Goal: Transaction & Acquisition: Download file/media

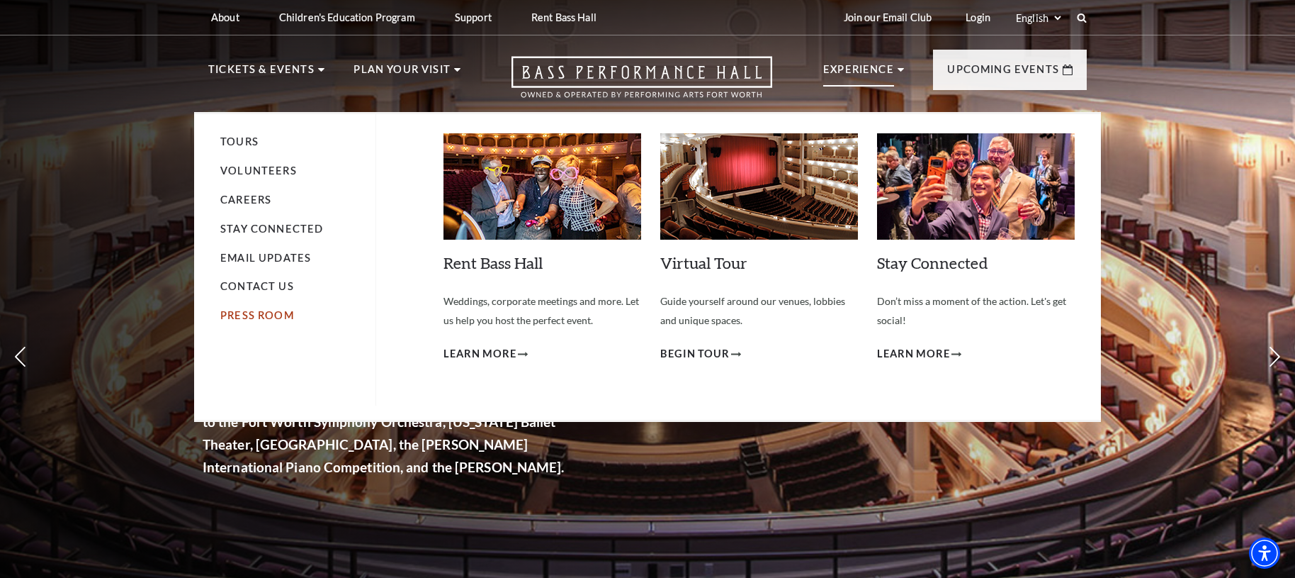
click at [257, 316] on link "Press Room" at bounding box center [257, 315] width 74 height 12
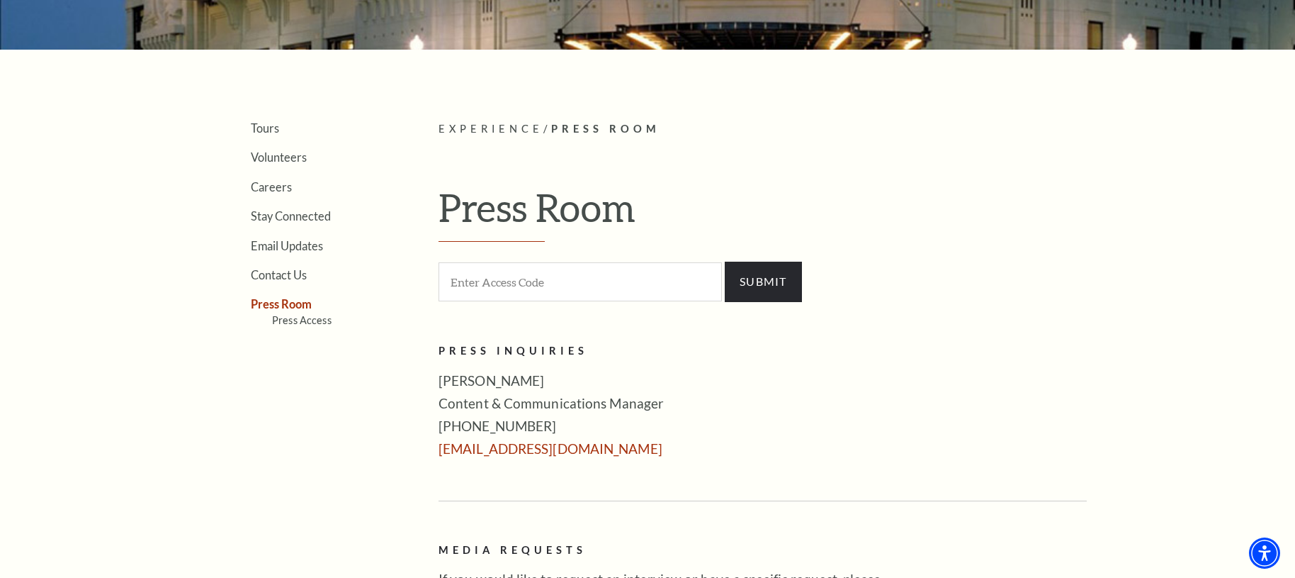
scroll to position [326, 0]
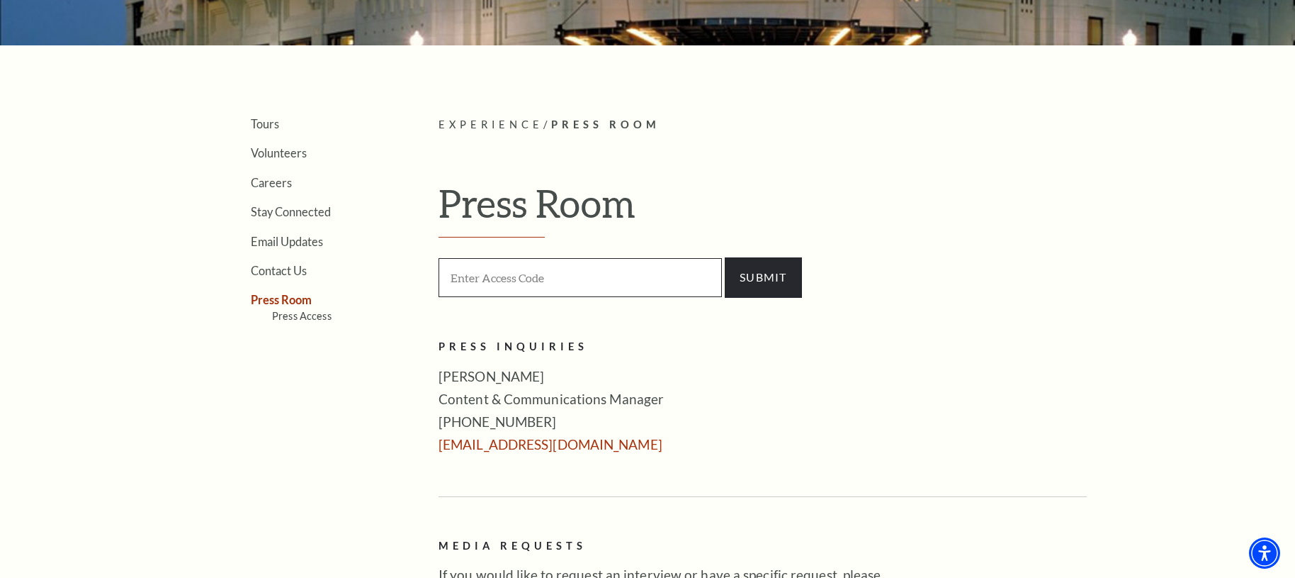
click at [559, 262] on input "Enter Access Code" at bounding box center [580, 277] width 283 height 39
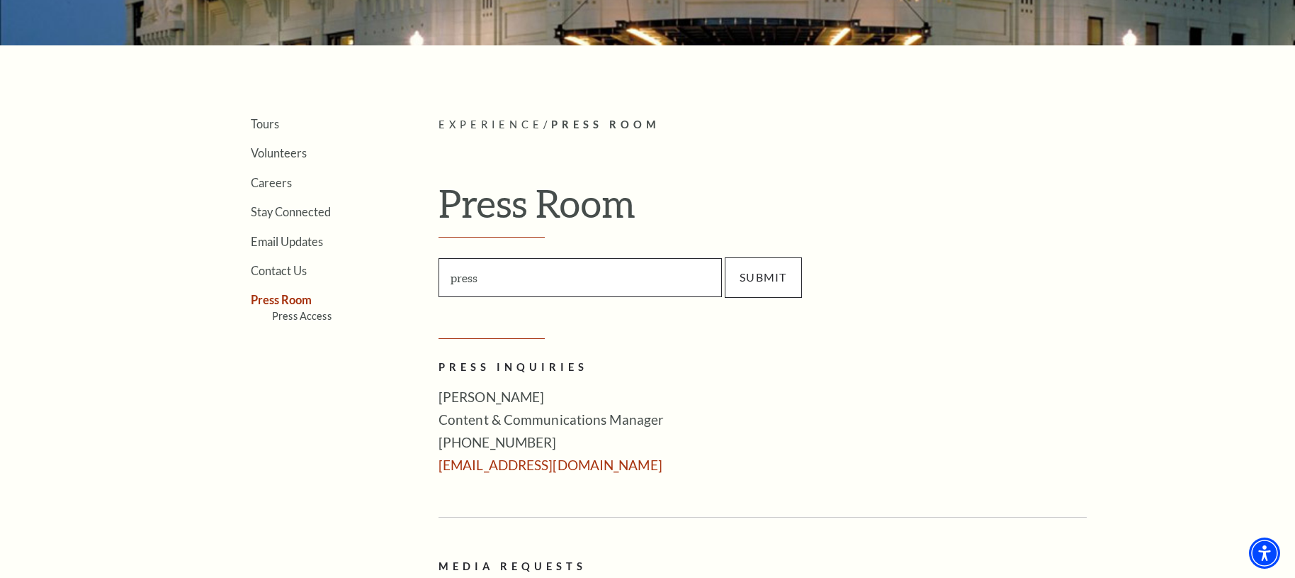
type input "press"
click at [748, 274] on input "SUBMIT" at bounding box center [763, 277] width 77 height 40
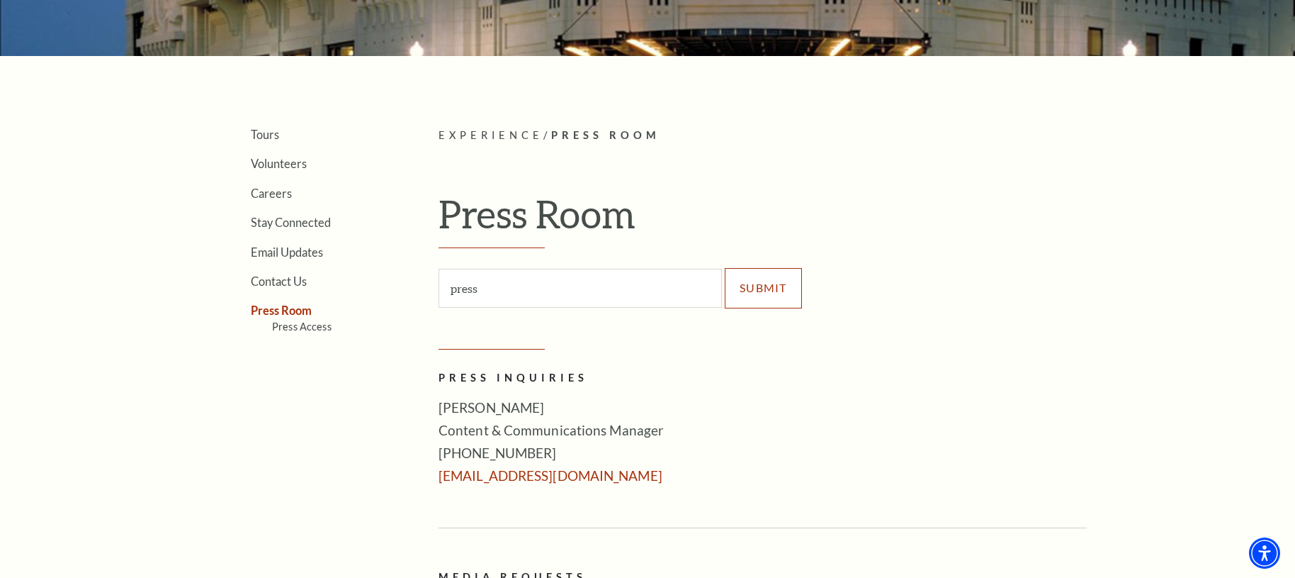
scroll to position [321, 0]
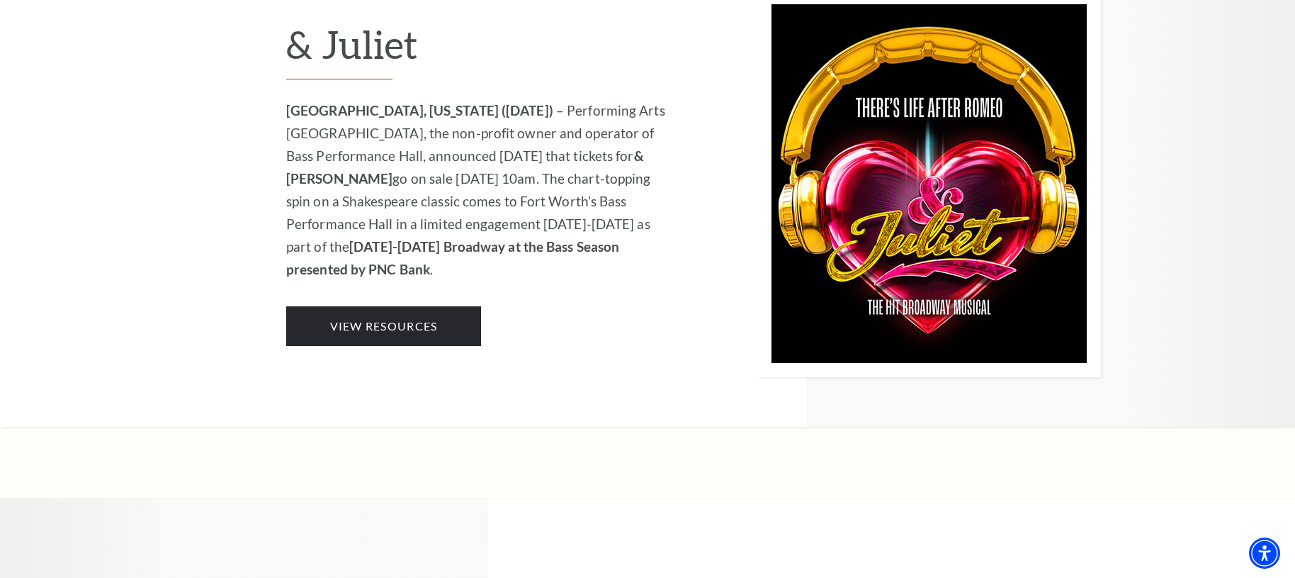
scroll to position [1661, 0]
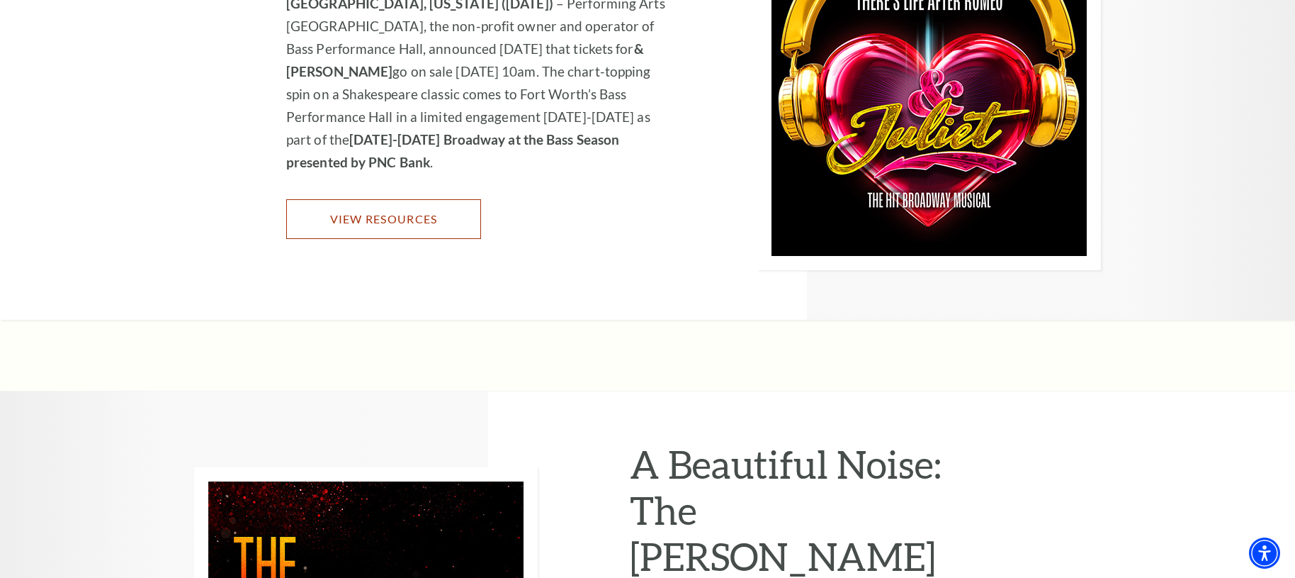
click at [346, 209] on link "View Resources" at bounding box center [383, 219] width 195 height 40
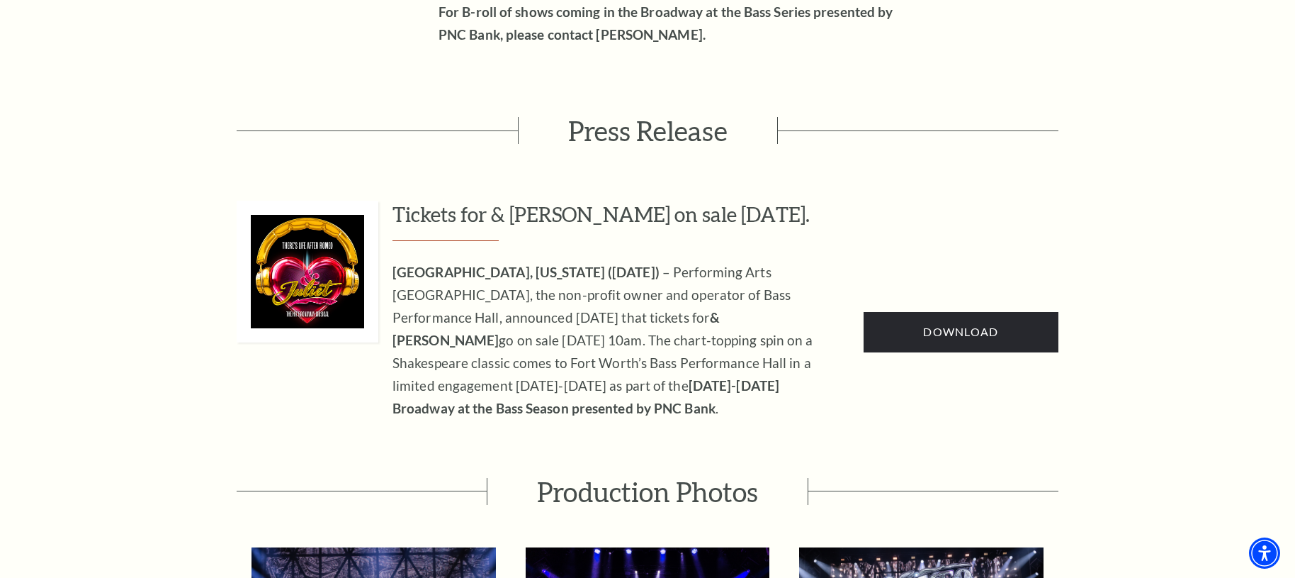
scroll to position [721, 0]
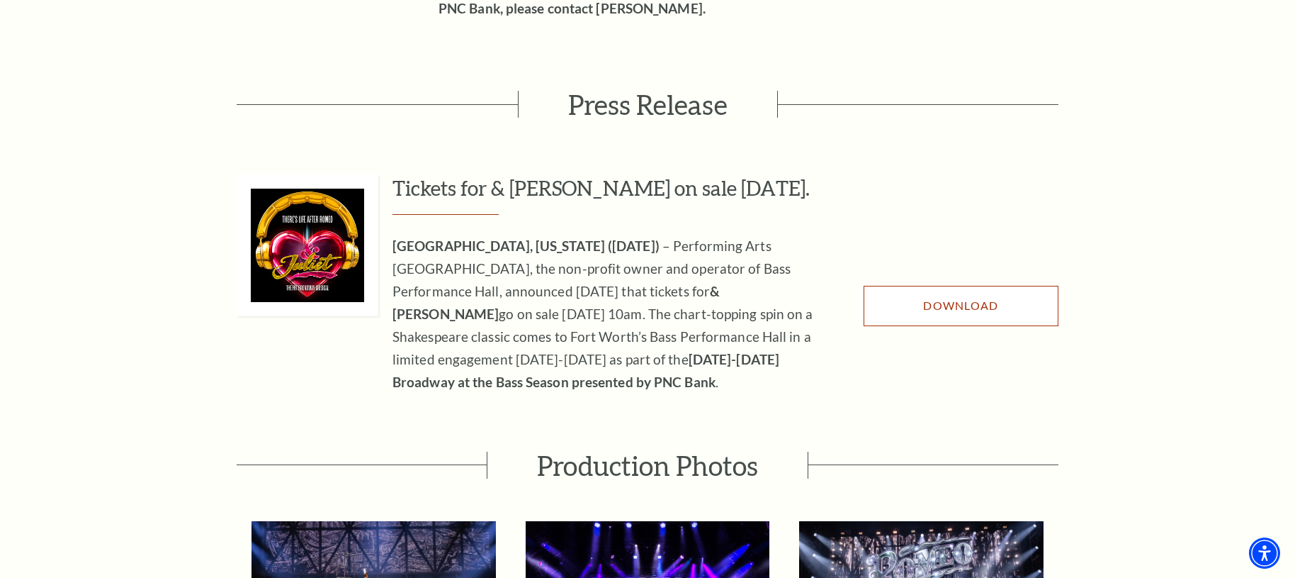
click at [982, 298] on span "Download" at bounding box center [960, 304] width 75 height 13
click at [993, 298] on span "Download" at bounding box center [960, 304] width 75 height 13
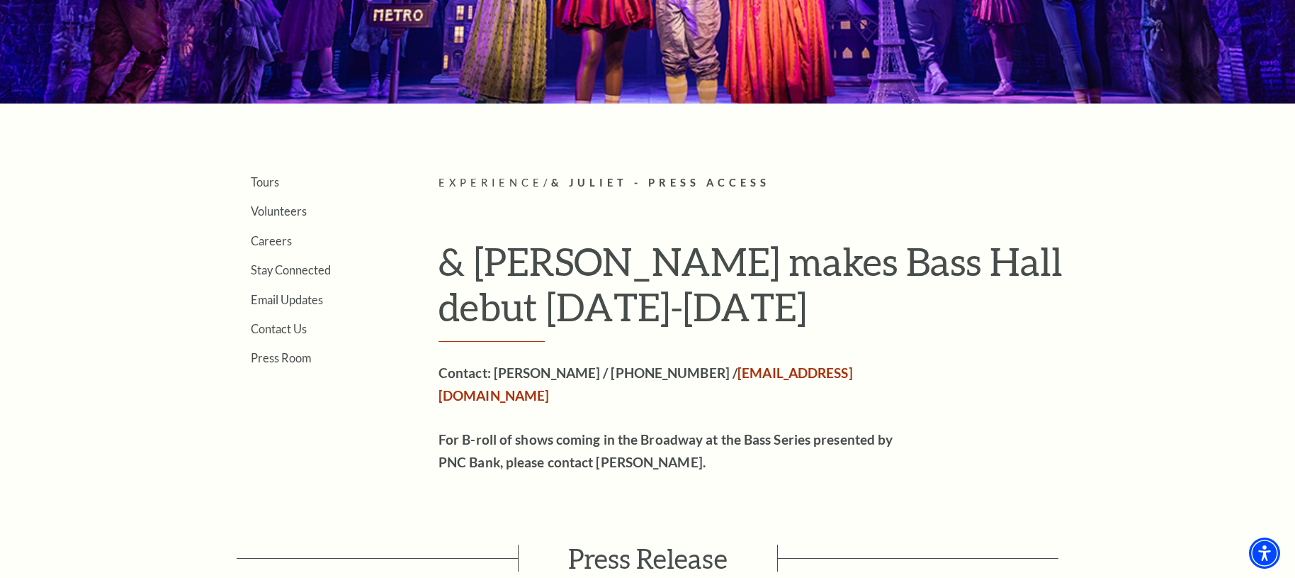
scroll to position [0, 0]
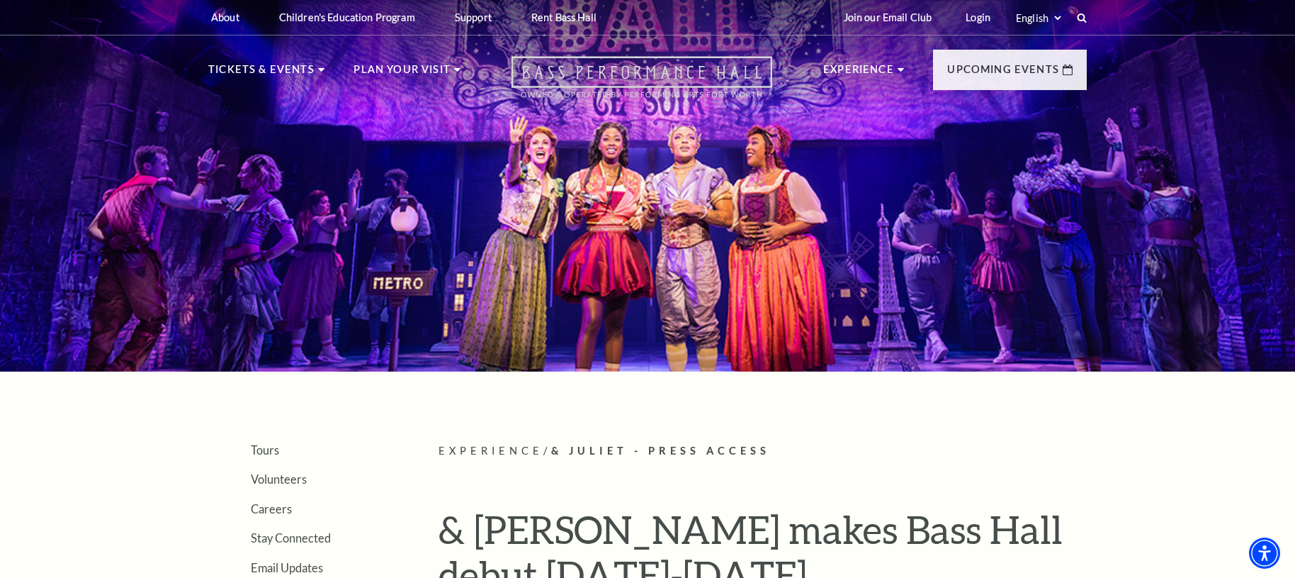
click at [694, 77] on icon "Open this option" at bounding box center [642, 77] width 261 height 42
